Goal: Check status: Check status

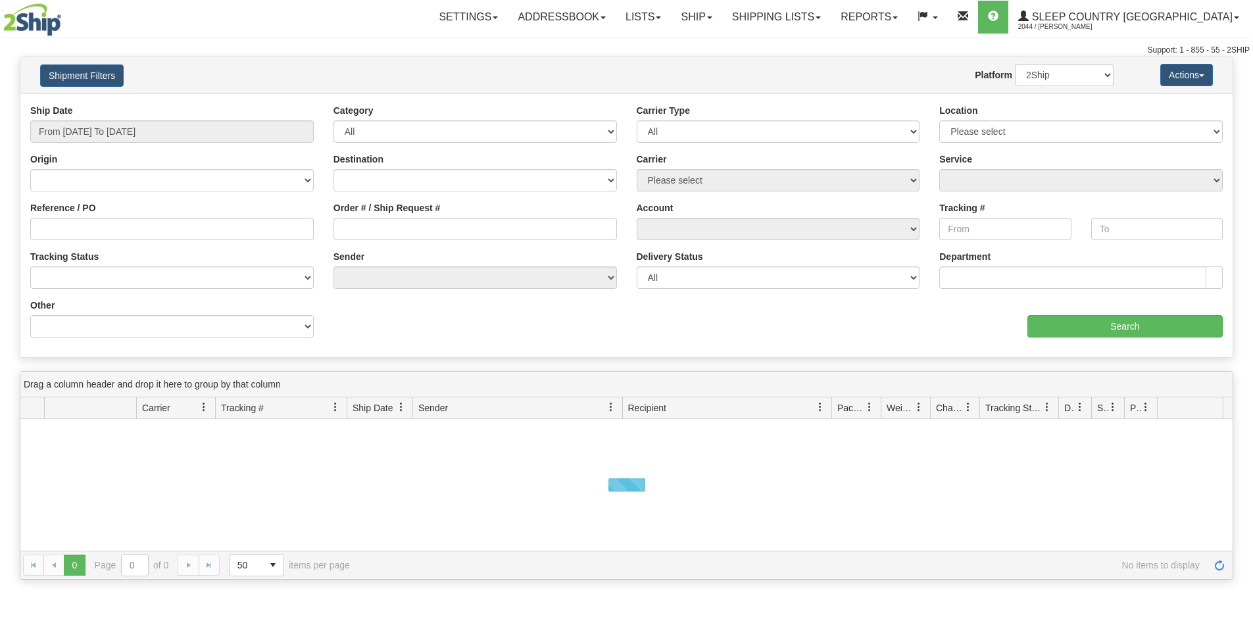
click at [103, 119] on div "Ship Date From [DATE] To [DATE]" at bounding box center [171, 123] width 283 height 39
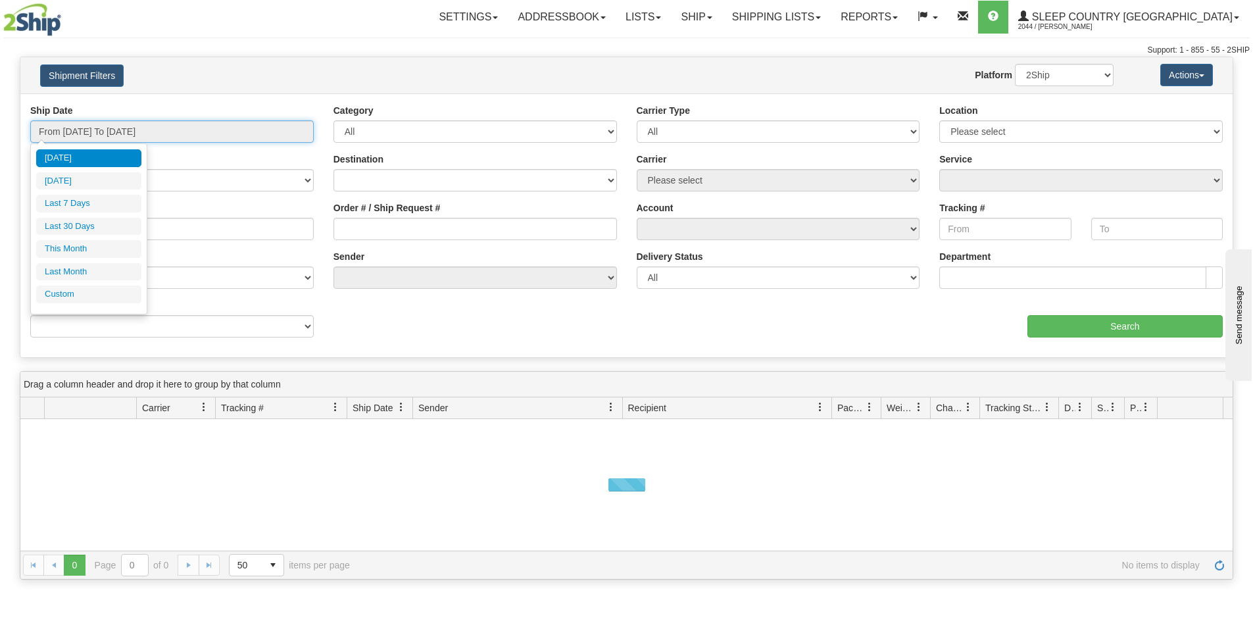
click at [122, 128] on input "From [DATE] To [DATE]" at bounding box center [171, 131] width 283 height 22
click at [102, 229] on li "Last 30 Days" at bounding box center [88, 227] width 105 height 18
type input "From [DATE] To [DATE]"
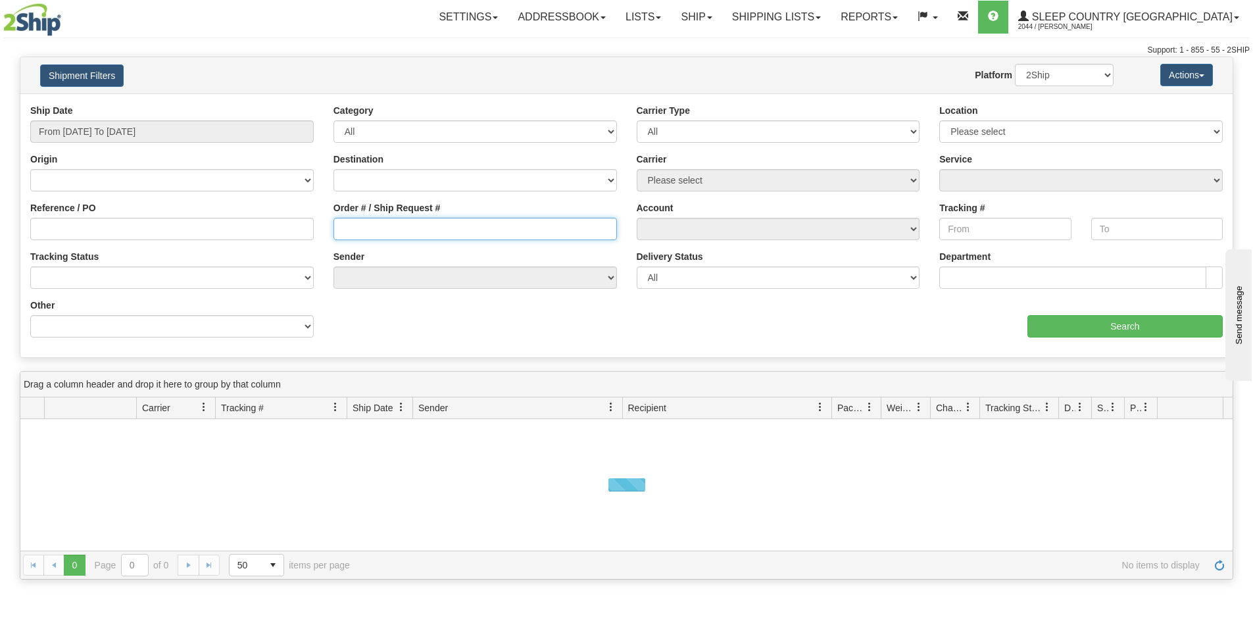
click at [452, 222] on input "Order # / Ship Request #" at bounding box center [474, 229] width 283 height 22
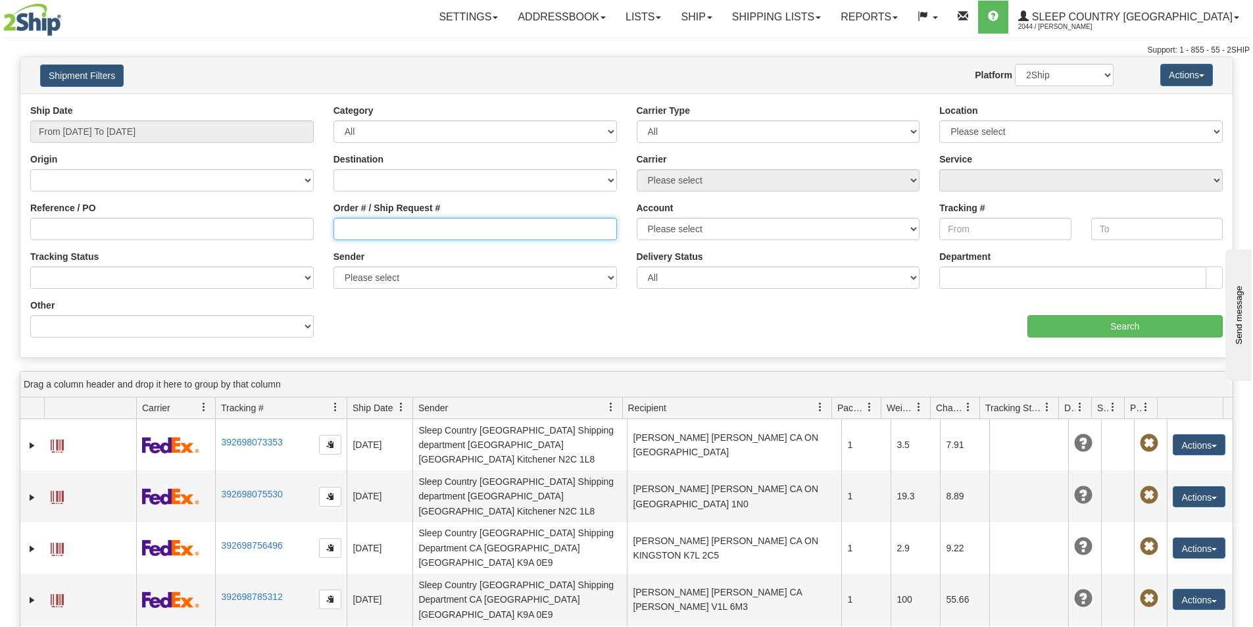
paste input "0063010000632"
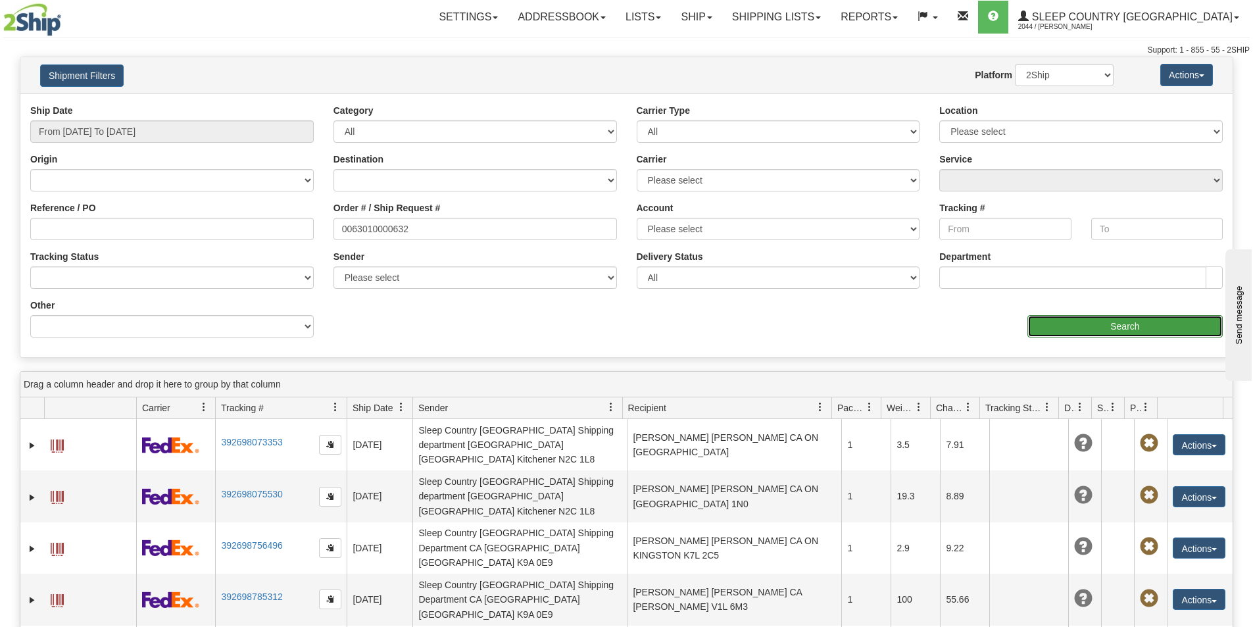
click at [1063, 326] on input "Search" at bounding box center [1124, 326] width 195 height 22
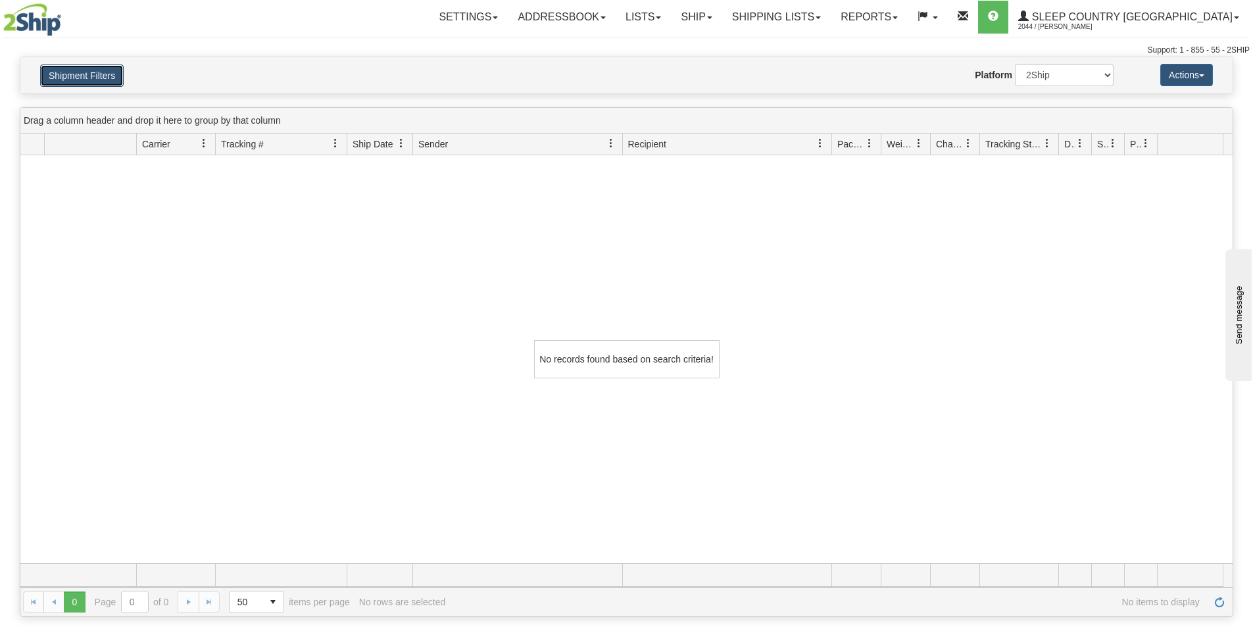
click at [101, 73] on button "Shipment Filters" at bounding box center [82, 75] width 84 height 22
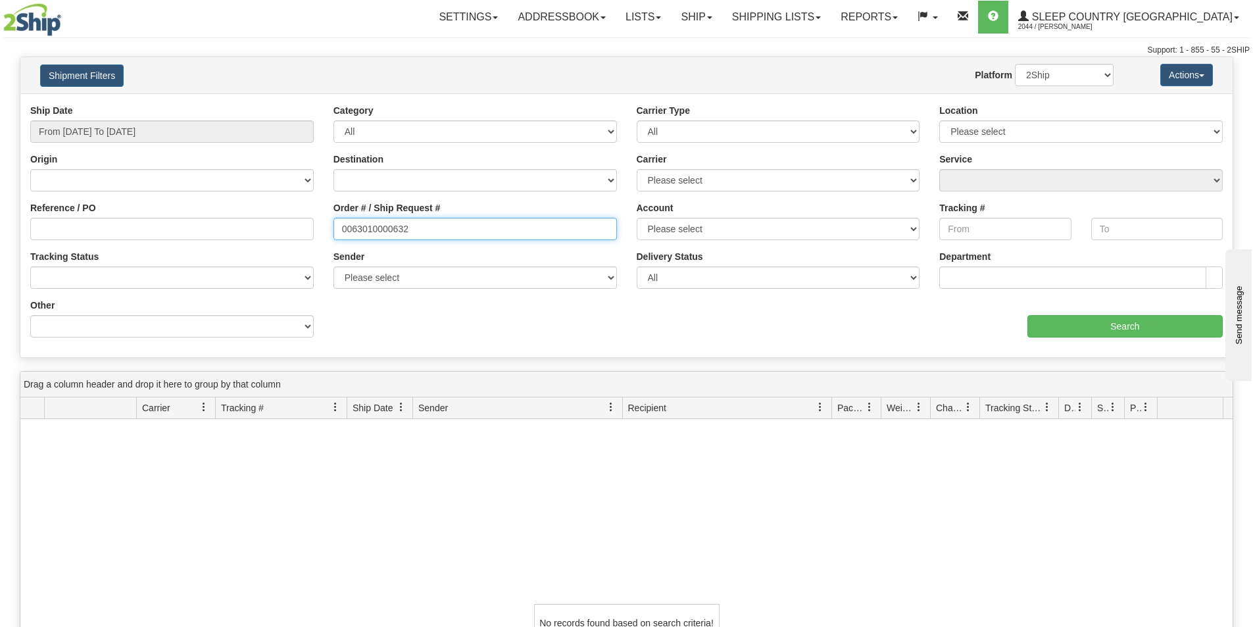
drag, startPoint x: 428, startPoint y: 230, endPoint x: 210, endPoint y: 247, distance: 219.0
click at [210, 104] on div "Reference / PO Order # / Ship Request # 0063010000632 Account Please select [GE…" at bounding box center [626, 104] width 1212 height 0
paste input "1055129"
type input "1055129"
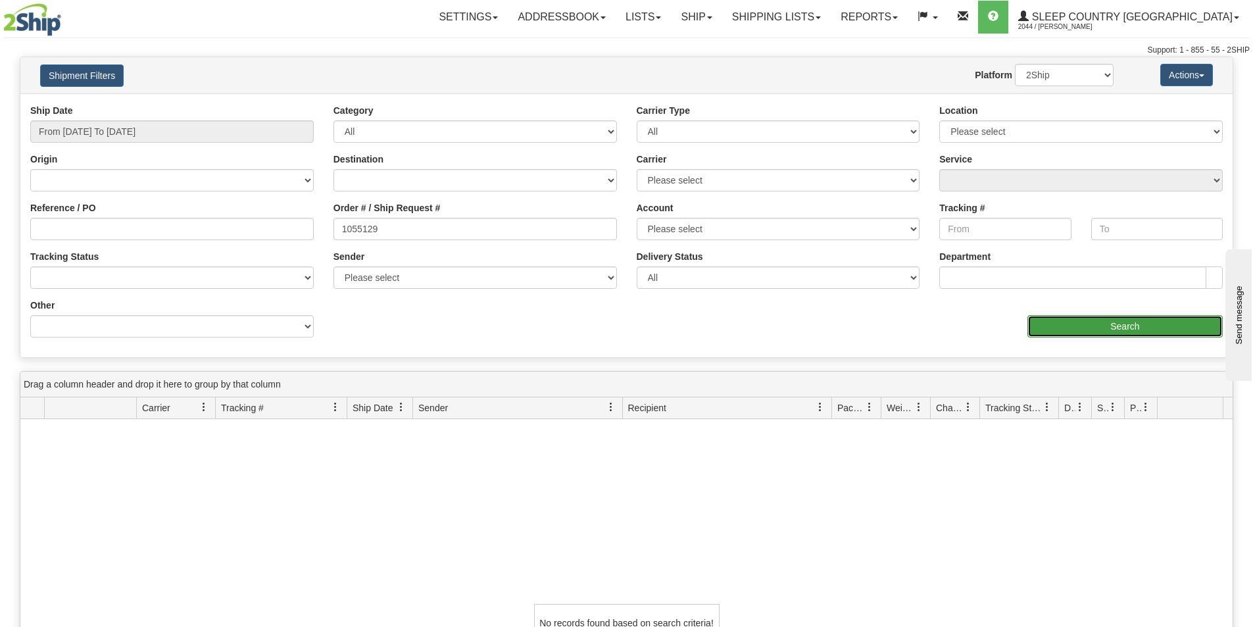
click at [1071, 328] on input "Search" at bounding box center [1124, 326] width 195 height 22
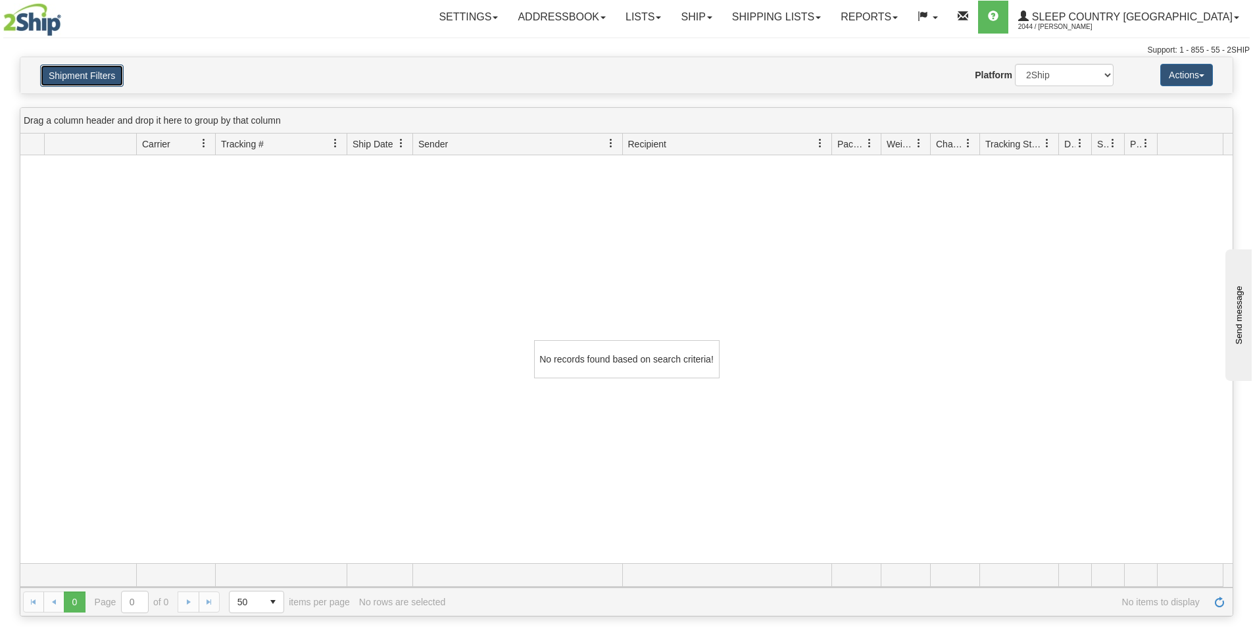
click at [104, 75] on button "Shipment Filters" at bounding box center [82, 75] width 84 height 22
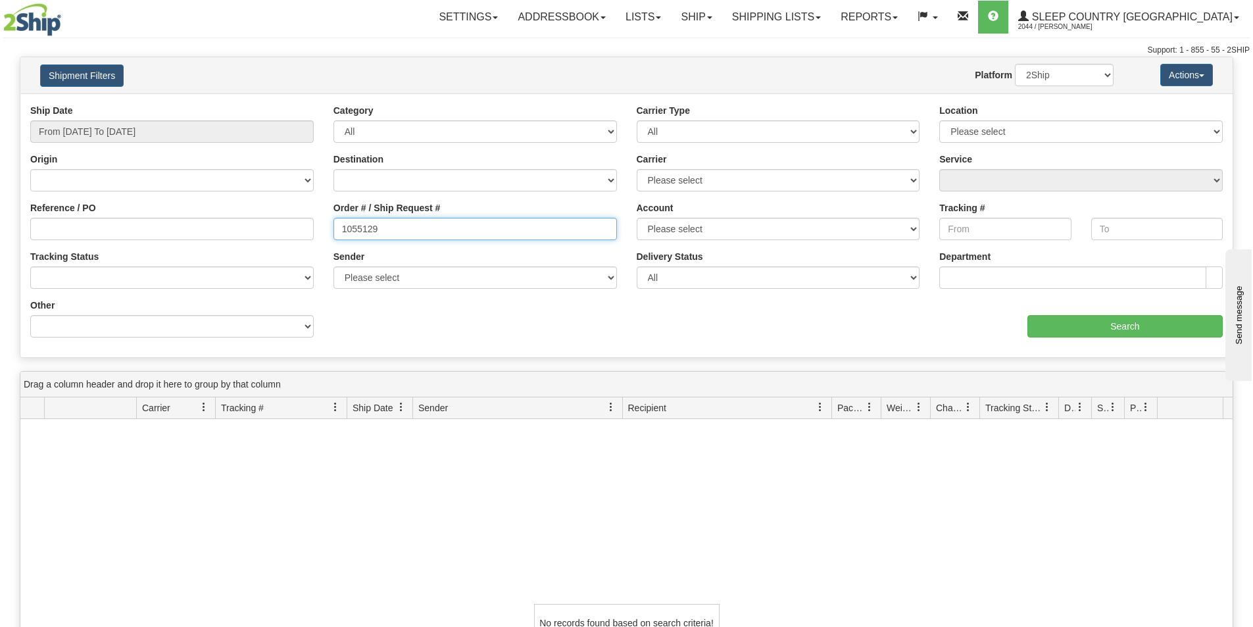
click at [320, 104] on div "Reference / PO Order # / Ship Request # 1055129 Account Please select [GEOGRAPH…" at bounding box center [626, 104] width 1212 height 0
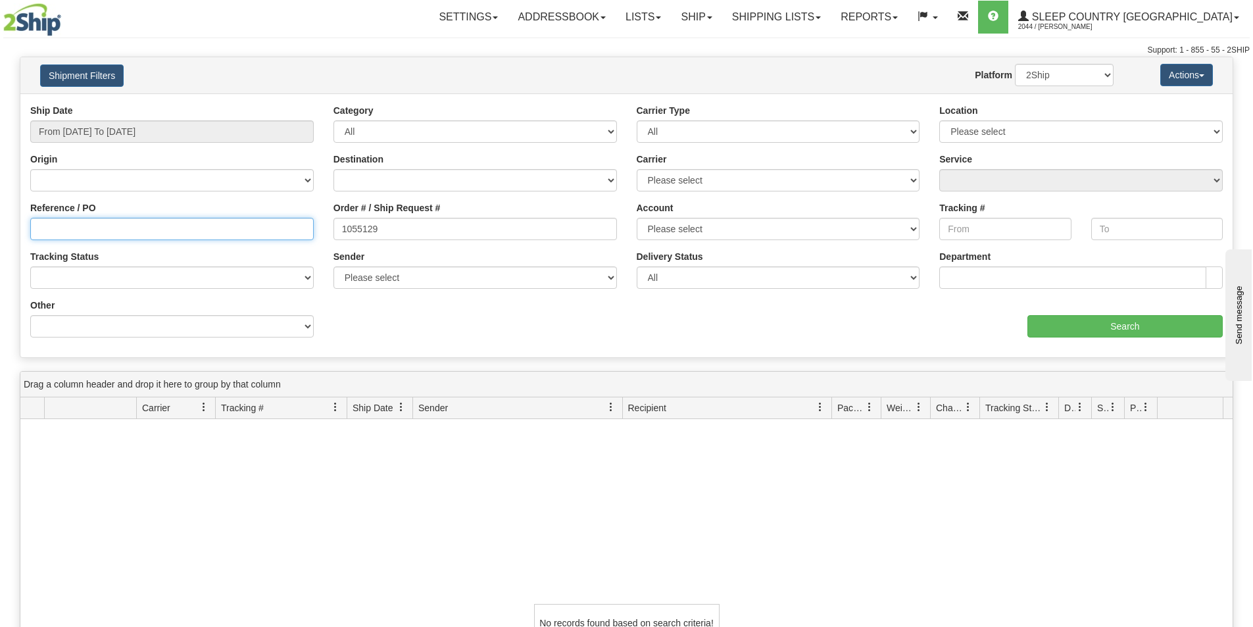
click at [264, 227] on input "Reference / PO" at bounding box center [171, 229] width 283 height 22
paste input "125462"
type input "125462"
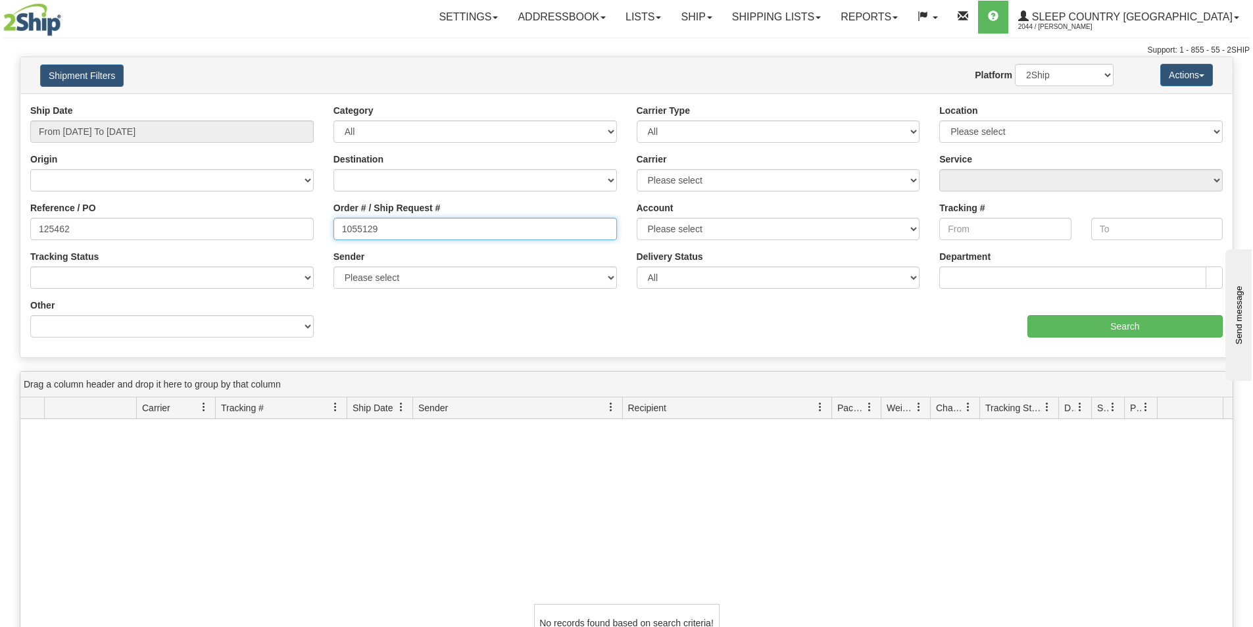
drag, startPoint x: 270, startPoint y: 225, endPoint x: 228, endPoint y: 231, distance: 42.5
click at [228, 104] on div "Reference / PO 125462 Order # / Ship Request # 1055129 Account Please select [G…" at bounding box center [626, 104] width 1212 height 0
paste input "25462"
type input "125462"
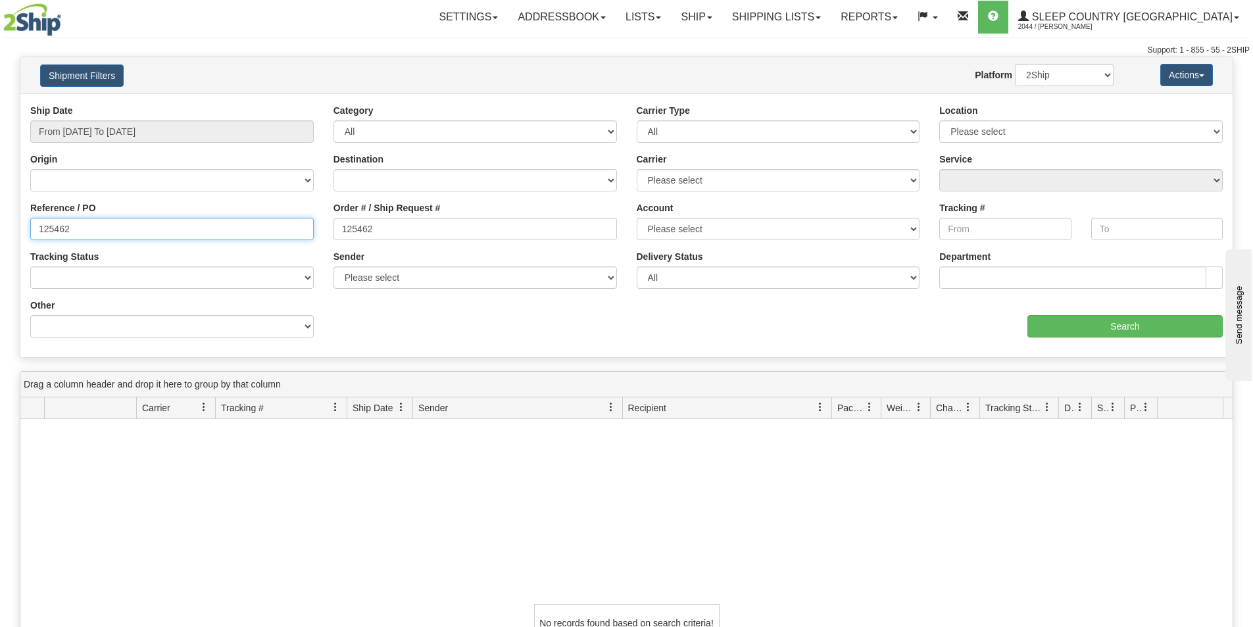
drag, startPoint x: 88, startPoint y: 227, endPoint x: 0, endPoint y: 230, distance: 88.2
click at [0, 230] on div "Please wait... × Confirm Delete Delete Cancel × Confirm Delete Yes No Cancel × …" at bounding box center [626, 468] width 1253 height 823
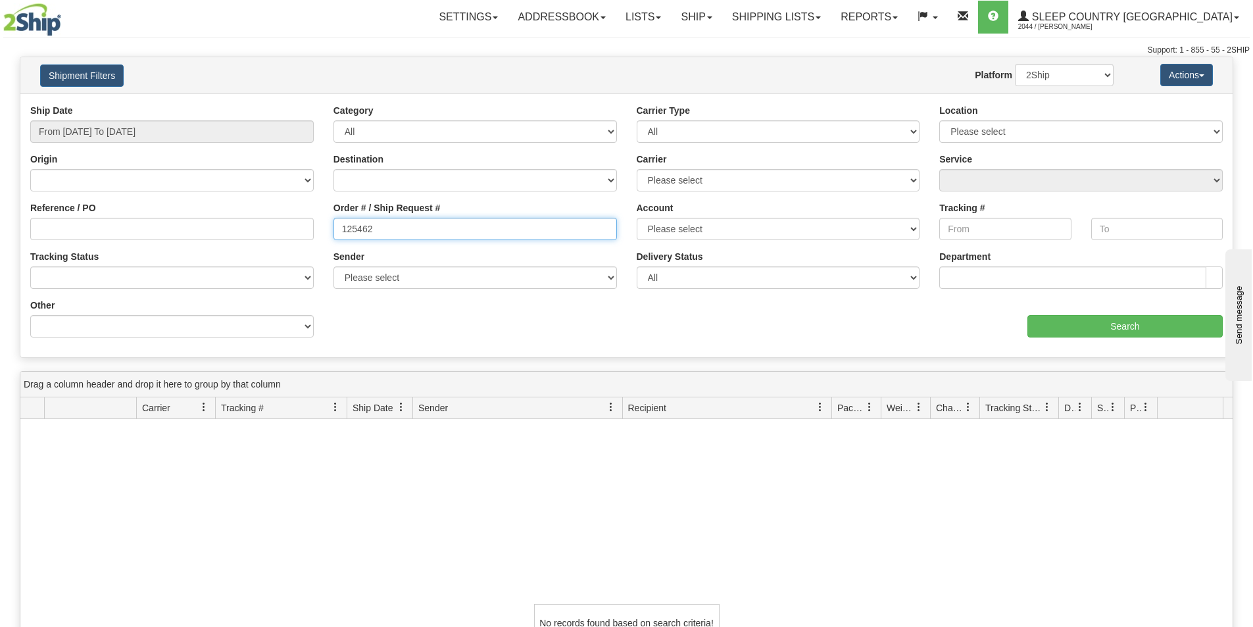
click at [424, 228] on input "125462" at bounding box center [474, 229] width 283 height 22
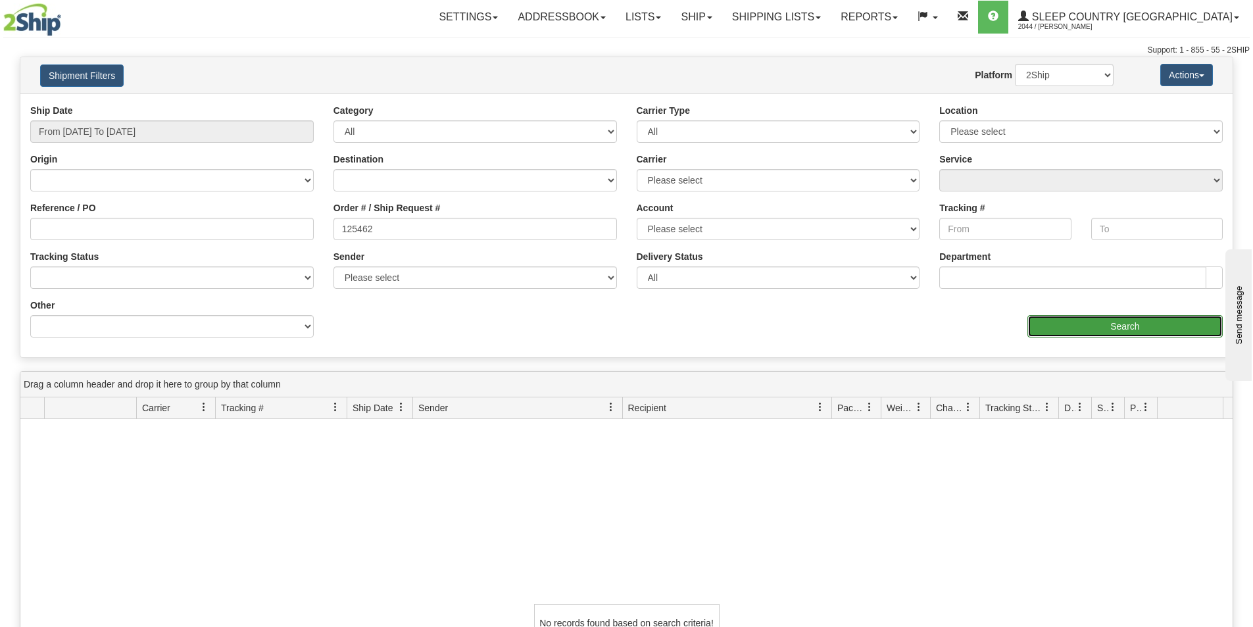
click at [1087, 326] on input "Search" at bounding box center [1124, 326] width 195 height 22
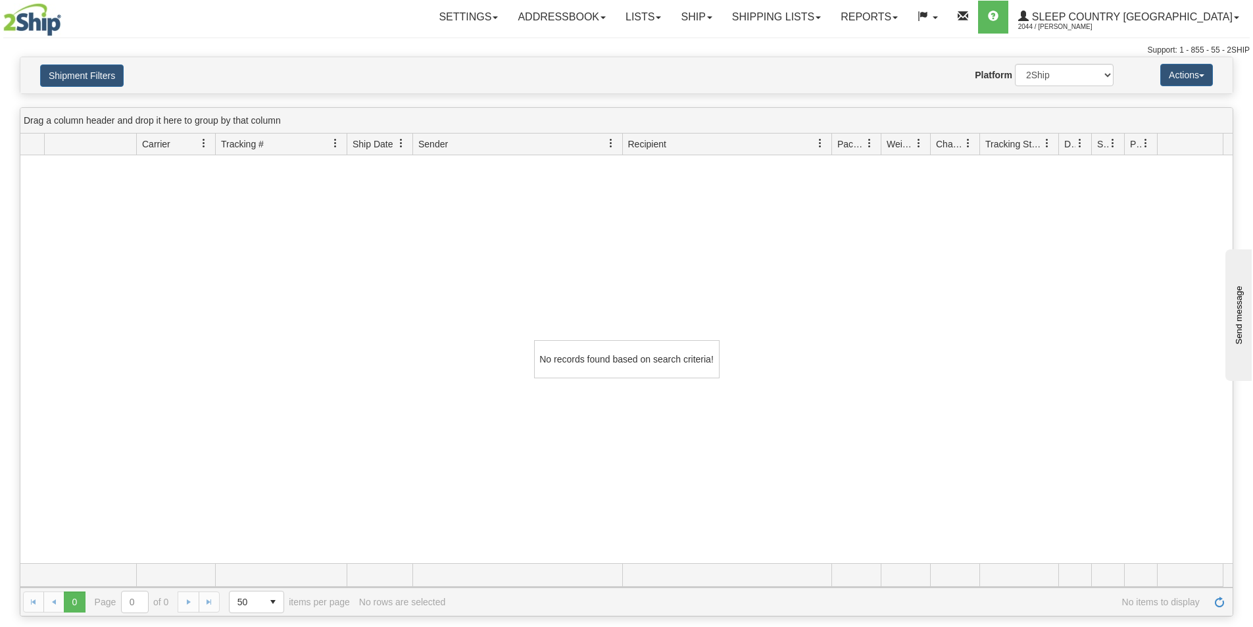
click at [241, 36] on div "Toggle navigation Settings Shipping Preferences Fields Preferences New" at bounding box center [626, 28] width 1253 height 57
